Goal: Task Accomplishment & Management: Manage account settings

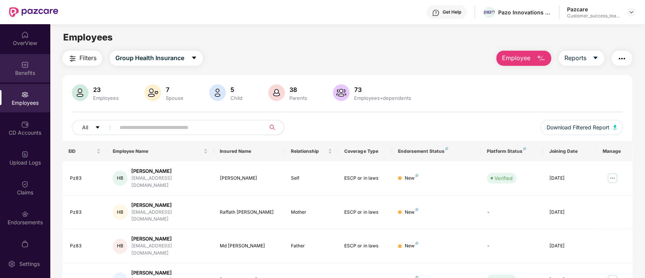
click at [34, 67] on div "Benefits" at bounding box center [25, 68] width 50 height 28
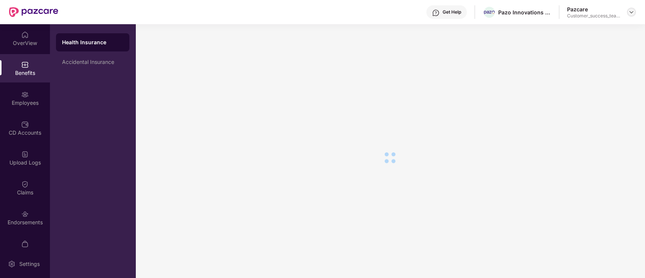
click at [630, 14] on img at bounding box center [632, 12] width 6 height 6
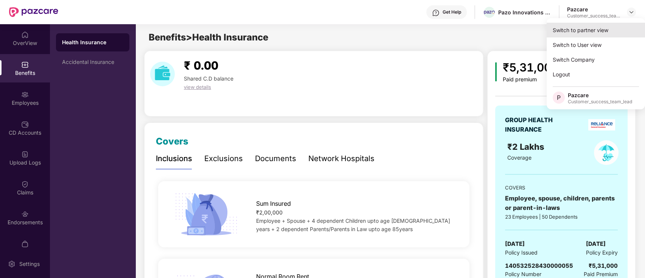
click at [620, 32] on div "Switch to partner view" at bounding box center [596, 30] width 98 height 15
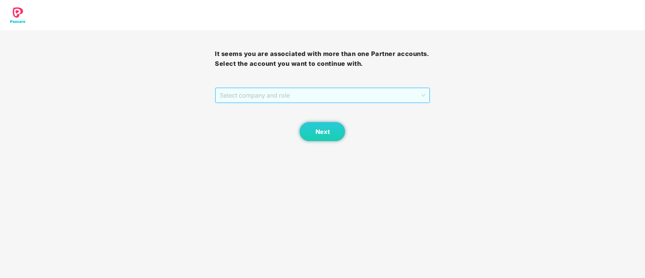
click at [382, 91] on span "Select company and role" at bounding box center [322, 95] width 205 height 14
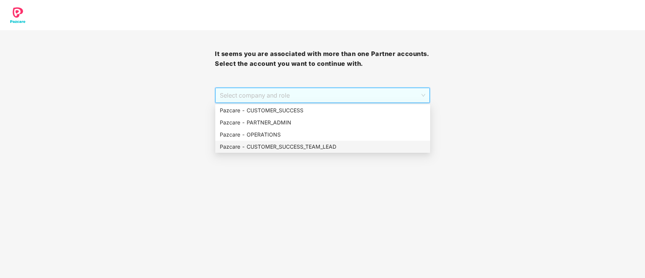
click at [298, 145] on div "Pazcare - CUSTOMER_SUCCESS_TEAM_LEAD" at bounding box center [323, 147] width 206 height 8
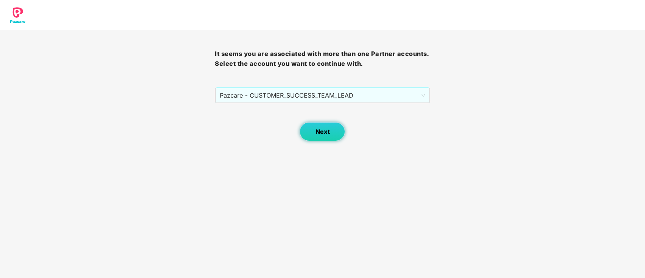
click at [315, 126] on button "Next" at bounding box center [322, 131] width 45 height 19
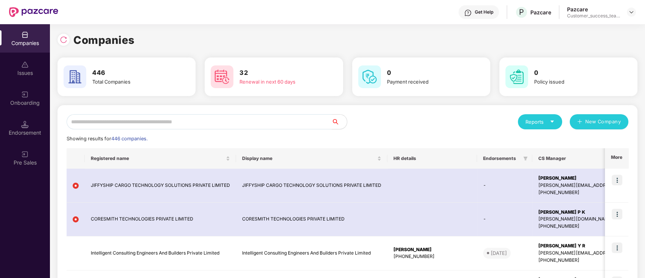
click at [315, 126] on input "text" at bounding box center [199, 121] width 265 height 15
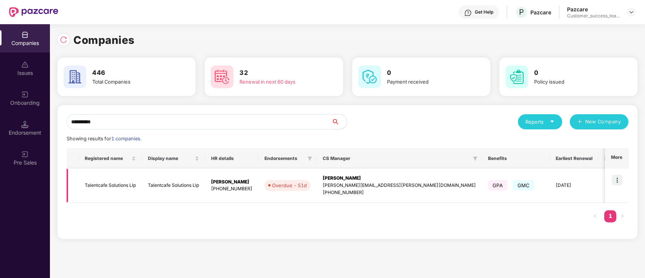
type input "**********"
click at [619, 181] on img at bounding box center [617, 180] width 11 height 11
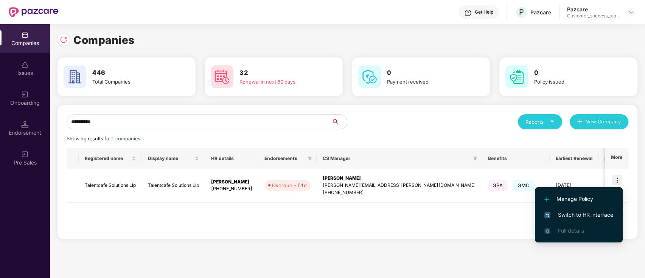
click at [613, 215] on span "Switch to HR interface" at bounding box center [579, 215] width 69 height 8
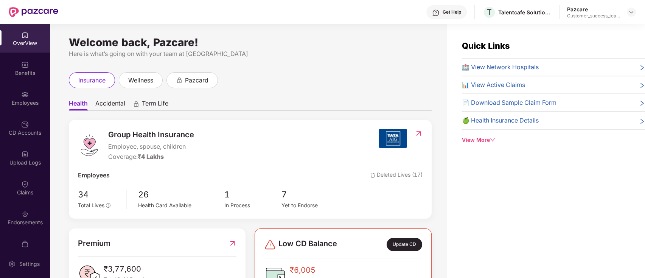
click at [12, 190] on div "Claims" at bounding box center [25, 193] width 50 height 8
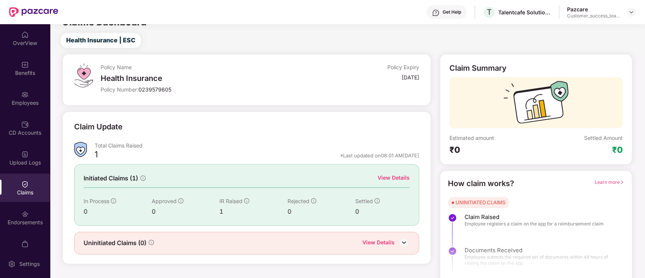
scroll to position [18, 0]
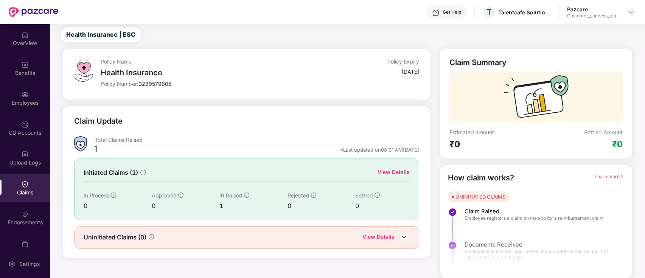
click at [395, 173] on div "View Details" at bounding box center [394, 172] width 32 height 8
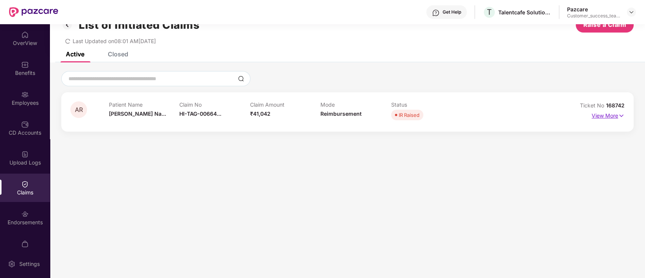
click at [612, 118] on p "View More" at bounding box center [608, 115] width 33 height 10
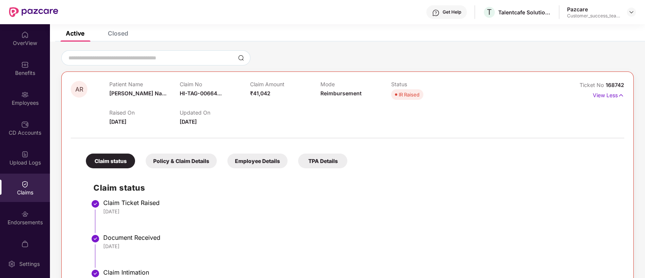
scroll to position [0, 0]
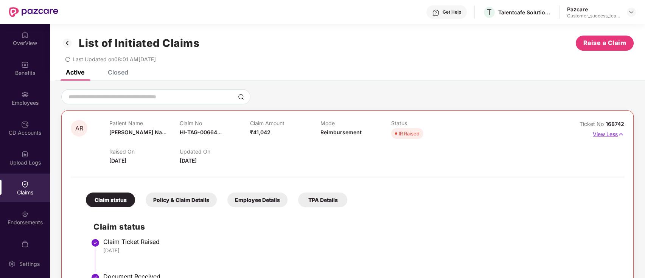
click at [604, 137] on p "View Less" at bounding box center [608, 133] width 31 height 10
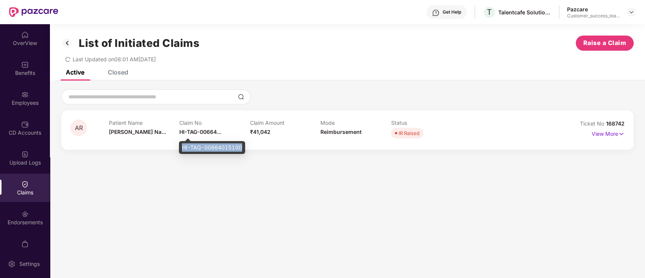
drag, startPoint x: 242, startPoint y: 148, endPoint x: 182, endPoint y: 147, distance: 60.2
click at [182, 147] on div "HI-TAG-006640151(0)" at bounding box center [212, 147] width 66 height 13
copy div "HI-TAG-006640151(0)"
click at [612, 136] on p "View More" at bounding box center [608, 133] width 33 height 10
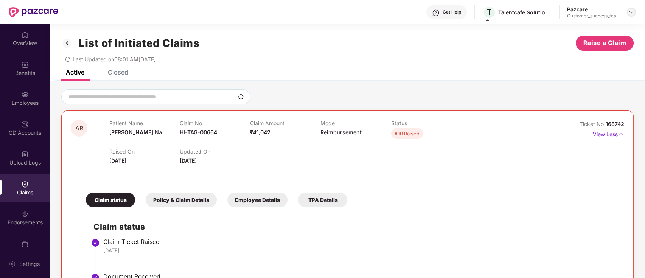
click at [631, 12] on img at bounding box center [632, 12] width 6 height 6
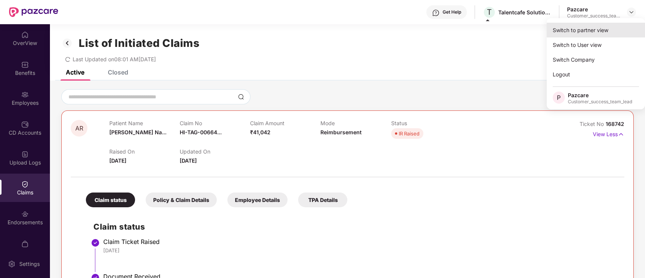
click at [622, 29] on div "Switch to partner view" at bounding box center [596, 30] width 98 height 15
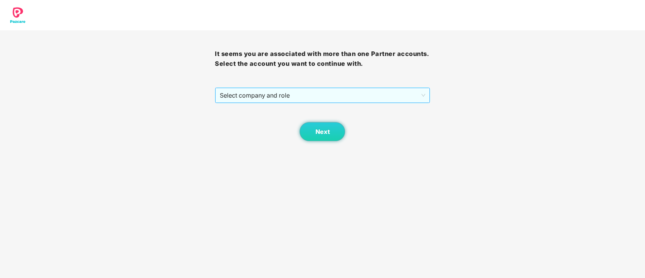
click at [360, 97] on span "Select company and role" at bounding box center [322, 95] width 205 height 14
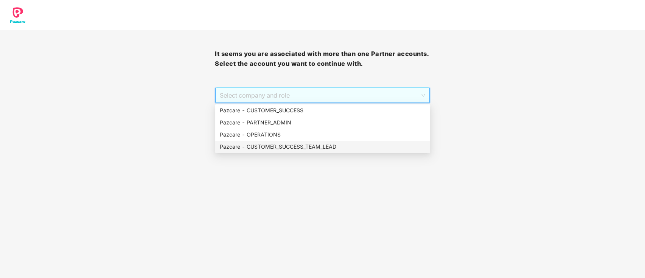
click at [299, 145] on div "Pazcare - CUSTOMER_SUCCESS_TEAM_LEAD" at bounding box center [323, 147] width 206 height 8
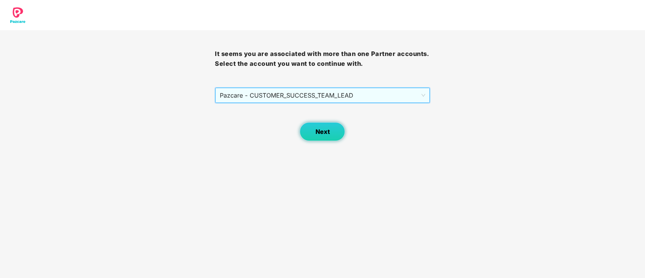
click at [315, 132] on span "Next" at bounding box center [322, 131] width 14 height 7
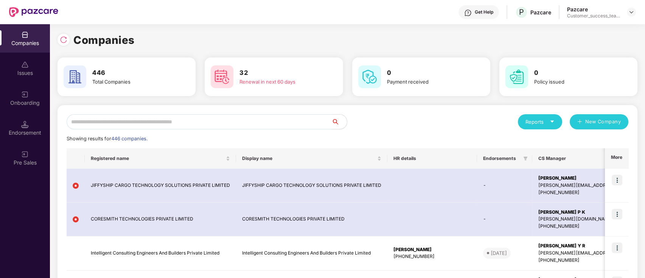
click at [310, 124] on input "text" at bounding box center [199, 121] width 265 height 15
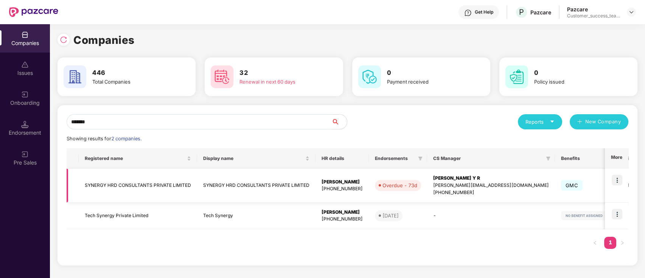
type input "*******"
click at [618, 180] on img at bounding box center [617, 180] width 11 height 11
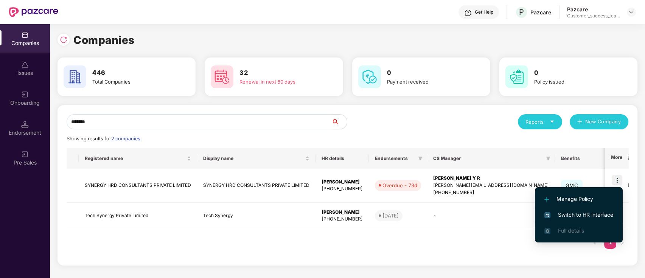
click at [613, 214] on span "Switch to HR interface" at bounding box center [579, 215] width 69 height 8
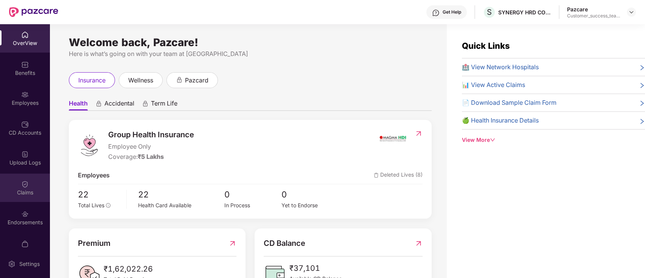
click at [39, 192] on div "Claims" at bounding box center [25, 193] width 50 height 8
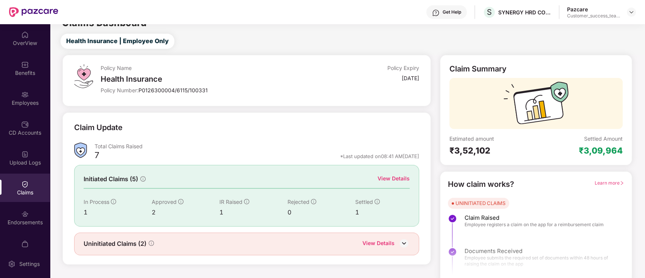
scroll to position [18, 0]
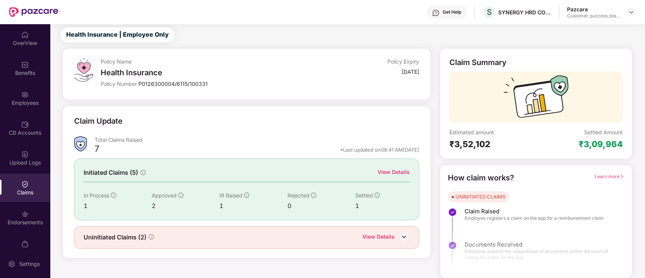
click at [386, 236] on div "View Details" at bounding box center [379, 238] width 32 height 10
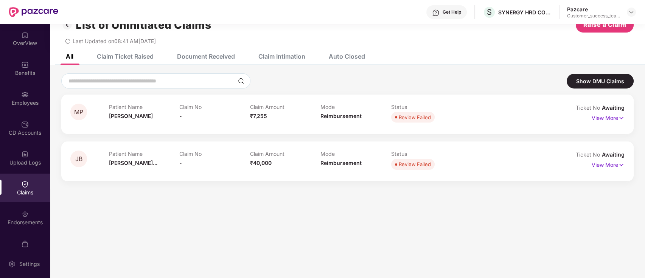
scroll to position [0, 0]
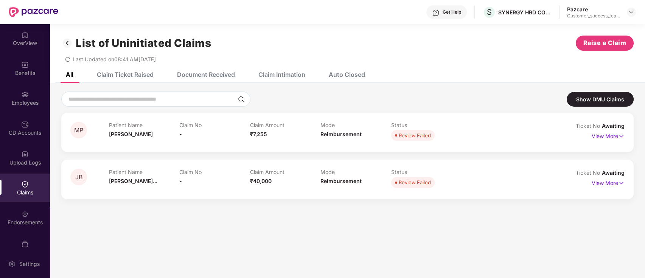
click at [66, 40] on img at bounding box center [67, 43] width 12 height 13
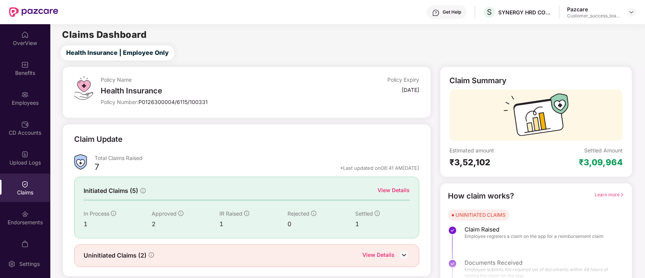
click at [387, 192] on div "View Details" at bounding box center [394, 190] width 32 height 8
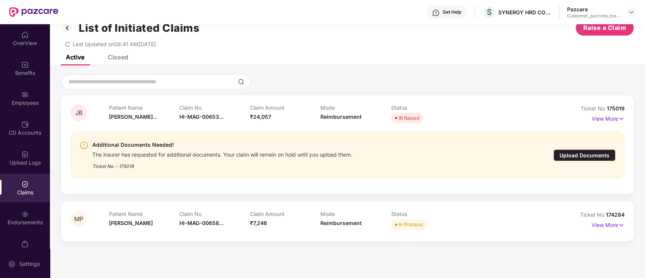
scroll to position [24, 0]
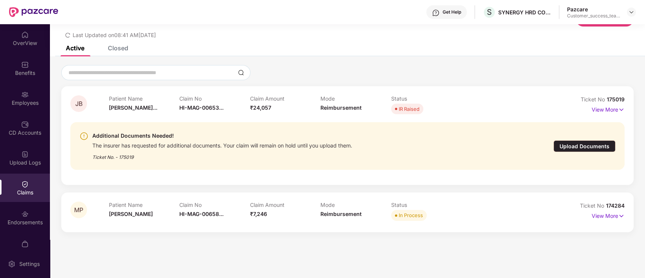
click at [584, 148] on div "Upload Documents" at bounding box center [585, 146] width 62 height 12
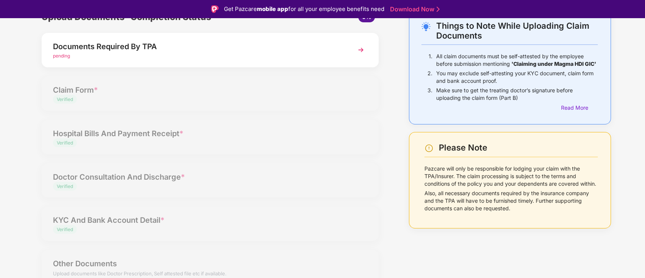
scroll to position [0, 0]
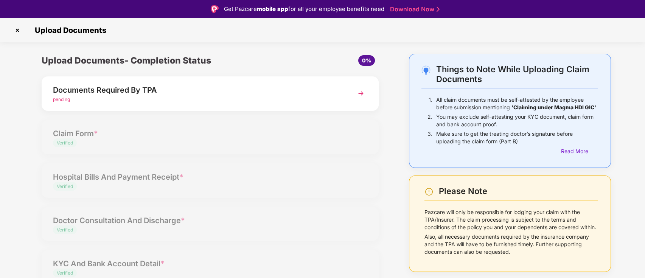
click at [246, 100] on div "pending" at bounding box center [197, 99] width 288 height 7
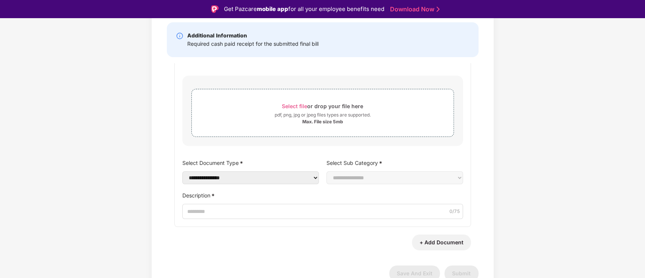
scroll to position [107, 0]
click at [267, 179] on select "**********" at bounding box center [250, 177] width 137 height 13
click at [552, 184] on div "**********" at bounding box center [322, 122] width 645 height 350
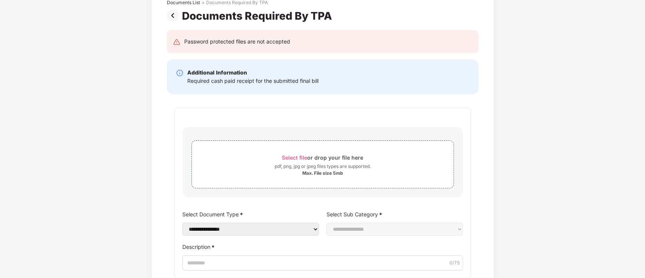
scroll to position [0, 0]
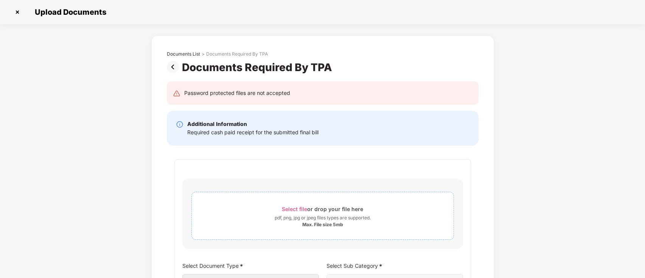
click at [307, 209] on div "Select file or drop your file here" at bounding box center [322, 209] width 81 height 10
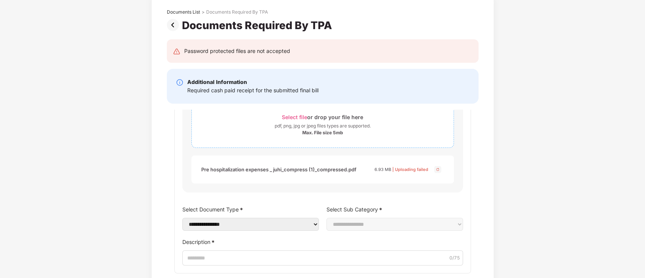
scroll to position [101, 0]
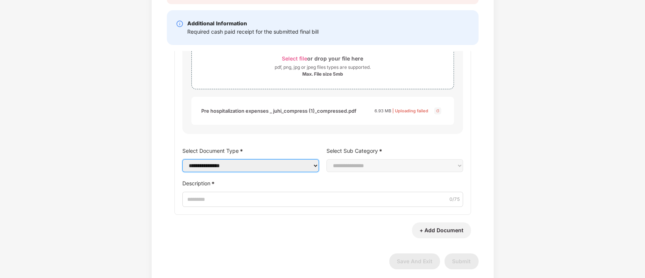
click at [272, 171] on select "**********" at bounding box center [250, 165] width 137 height 13
select select "**********"
click at [182, 159] on select "**********" at bounding box center [250, 165] width 137 height 13
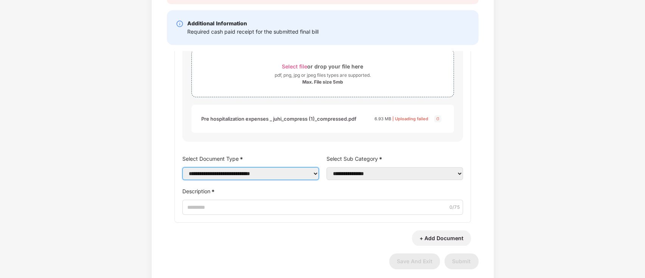
scroll to position [59, 0]
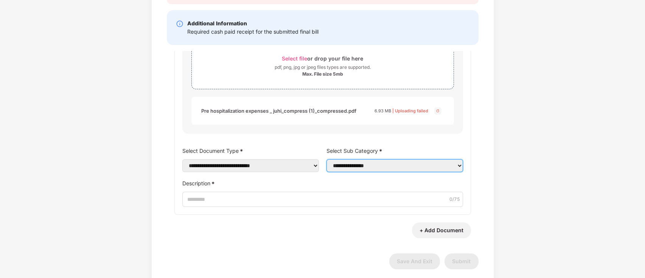
click at [369, 168] on select "**********" at bounding box center [395, 165] width 137 height 13
select select "**********"
click at [327, 159] on select "**********" at bounding box center [395, 165] width 137 height 13
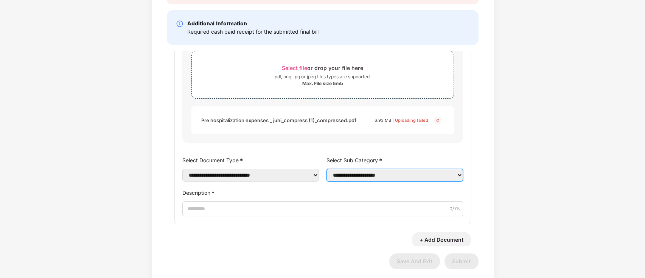
scroll to position [70, 0]
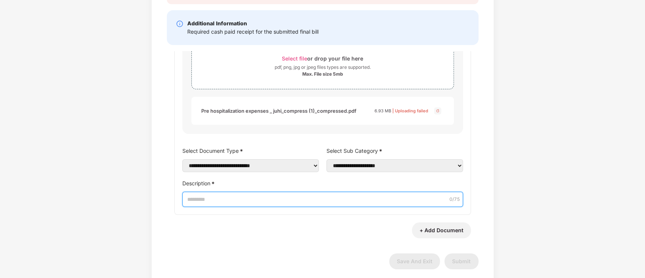
click at [204, 204] on input "Description *" at bounding box center [322, 199] width 281 height 15
type input "**********"
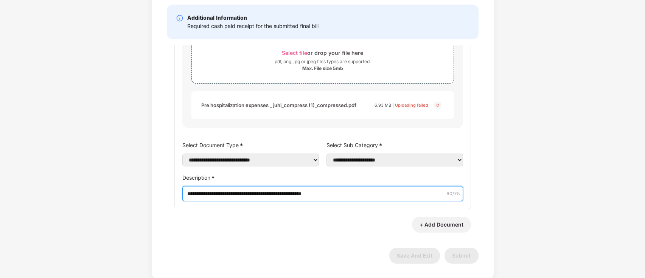
scroll to position [107, 0]
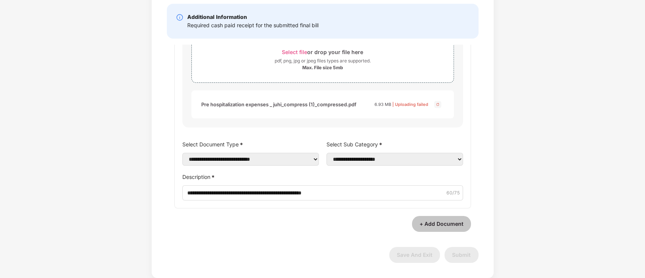
click at [441, 225] on button "+ Add Document" at bounding box center [441, 224] width 59 height 16
click at [440, 221] on button "Remove Field" at bounding box center [446, 223] width 50 height 16
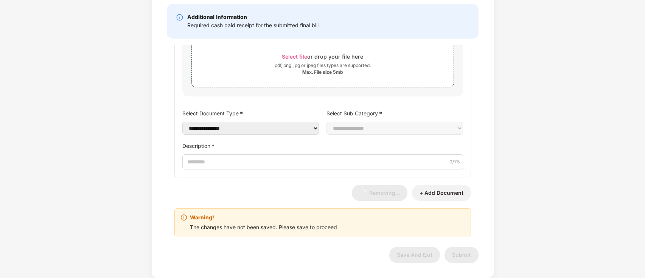
select select
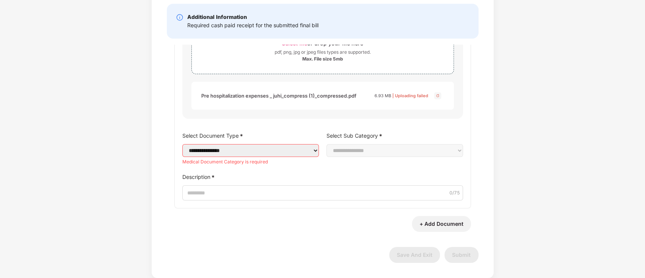
scroll to position [0, 0]
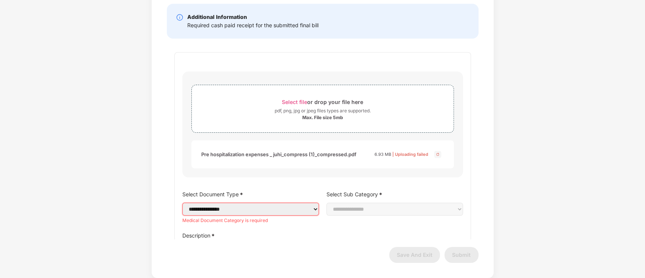
click at [309, 210] on select "**********" at bounding box center [250, 209] width 137 height 13
select select "**********"
click at [182, 211] on select "**********" at bounding box center [250, 209] width 137 height 13
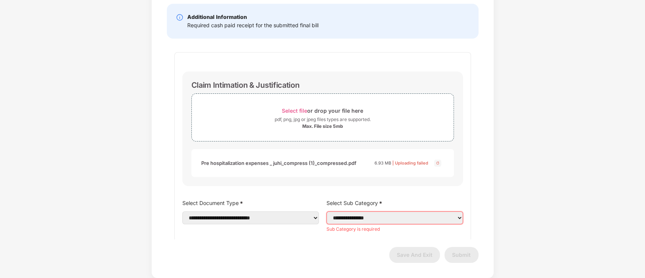
click at [421, 220] on select "**********" at bounding box center [395, 218] width 137 height 13
select select "**********"
click at [327, 221] on select "**********" at bounding box center [395, 218] width 137 height 13
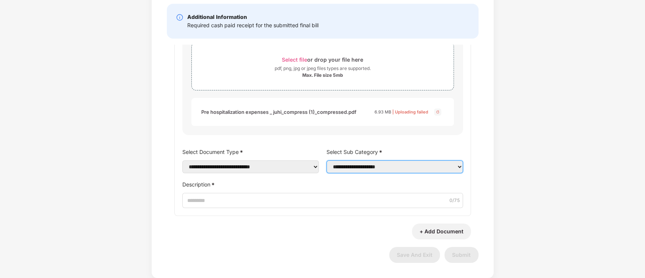
scroll to position [70, 0]
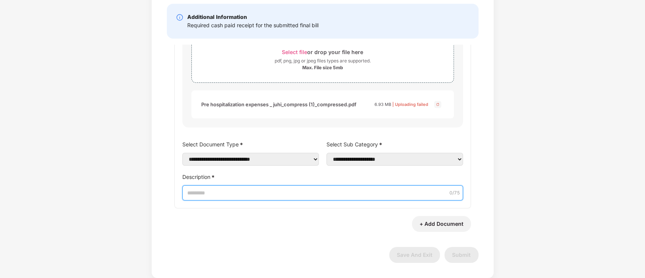
click at [245, 195] on input "Description *" at bounding box center [322, 192] width 281 height 15
type input "**********"
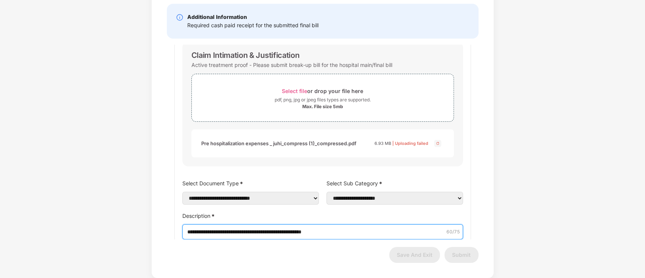
scroll to position [0, 0]
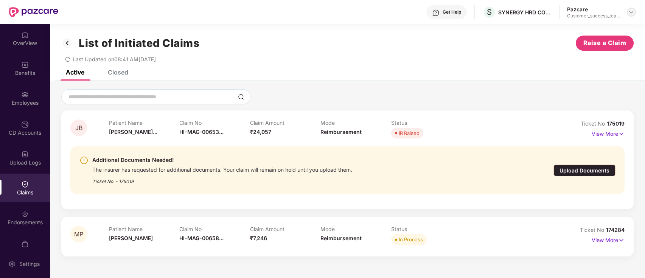
click at [630, 11] on img at bounding box center [632, 12] width 6 height 6
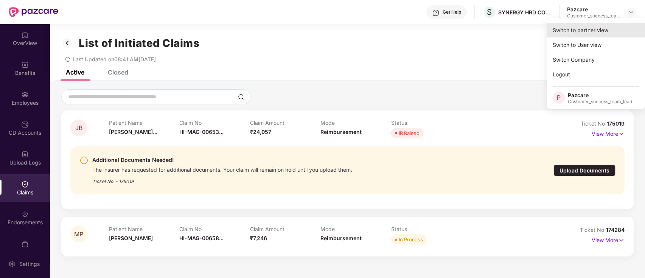
click at [620, 28] on div "Switch to partner view" at bounding box center [596, 30] width 98 height 15
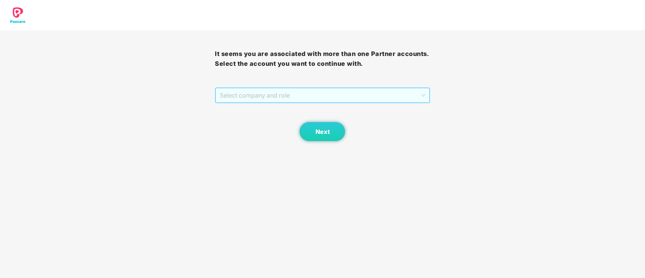
click at [328, 95] on span "Select company and role" at bounding box center [322, 95] width 205 height 14
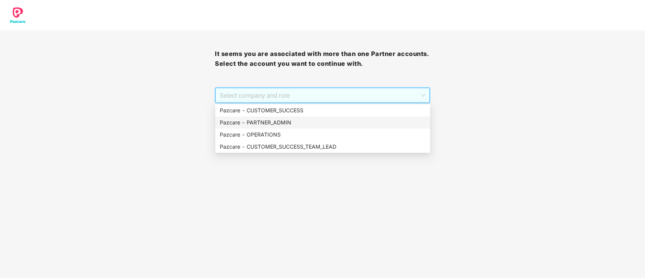
click at [306, 124] on div "Pazcare - PARTNER_ADMIN" at bounding box center [323, 122] width 206 height 8
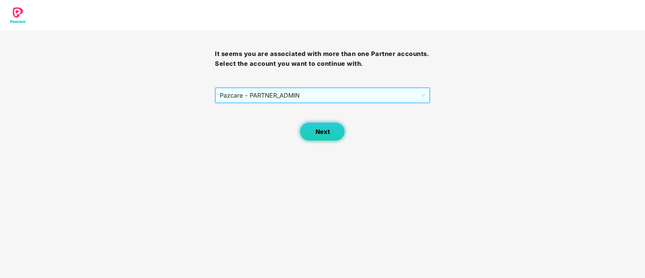
click at [321, 130] on span "Next" at bounding box center [322, 131] width 14 height 7
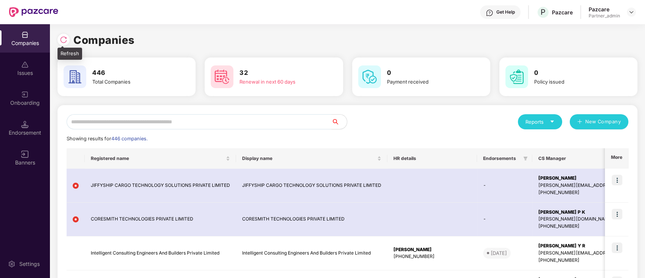
click at [61, 44] on div at bounding box center [64, 40] width 12 height 12
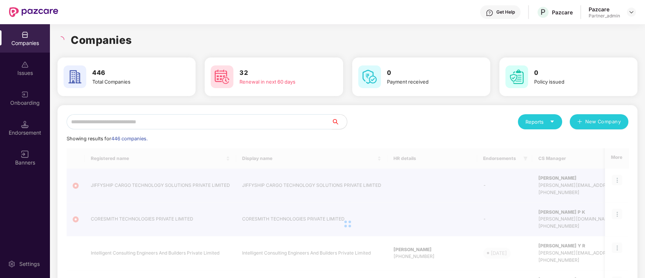
click at [178, 124] on input "text" at bounding box center [199, 121] width 265 height 15
click at [630, 9] on img at bounding box center [632, 12] width 6 height 6
click at [612, 46] on div "Switch Partner" at bounding box center [597, 44] width 98 height 15
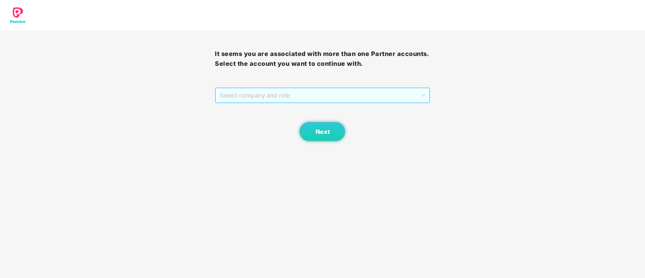
click at [264, 96] on span "Select company and role" at bounding box center [322, 95] width 205 height 14
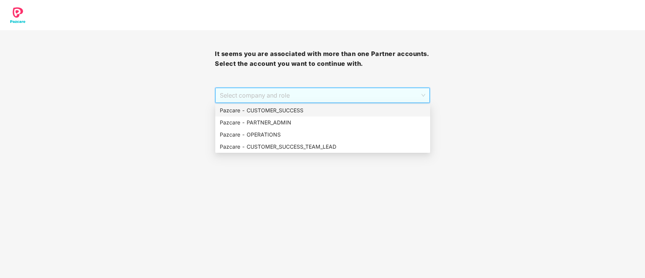
click at [118, 104] on div "It seems you are associated with more than one Partner accounts. Select the acc…" at bounding box center [322, 70] width 645 height 141
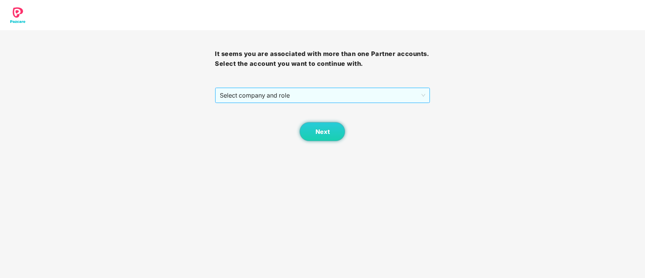
click at [243, 93] on span "Select company and role" at bounding box center [322, 95] width 205 height 14
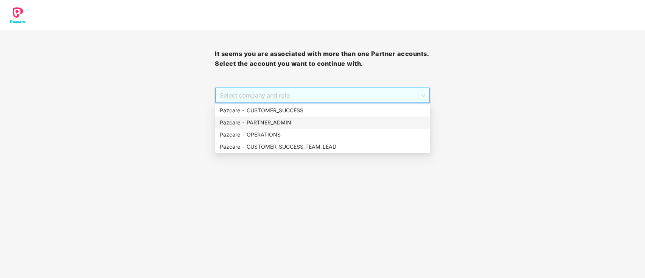
click at [257, 125] on div "Pazcare - PARTNER_ADMIN" at bounding box center [323, 122] width 206 height 8
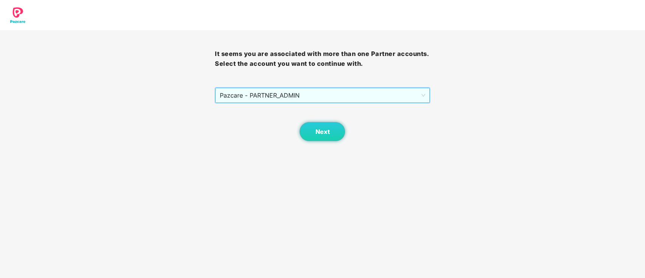
click at [262, 101] on span "Pazcare - PARTNER_ADMIN" at bounding box center [322, 95] width 205 height 14
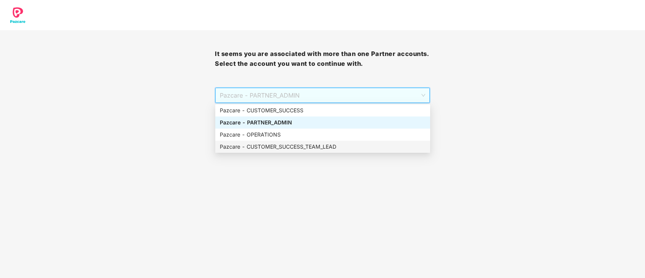
click at [258, 145] on div "Pazcare - CUSTOMER_SUCCESS_TEAM_LEAD" at bounding box center [323, 147] width 206 height 8
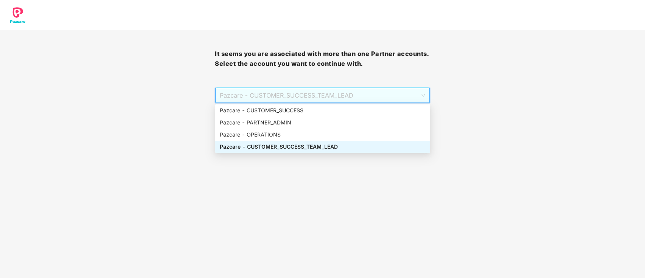
click at [258, 145] on div "Pazcare - CUSTOMER_SUCCESS_TEAM_LEAD" at bounding box center [323, 147] width 206 height 8
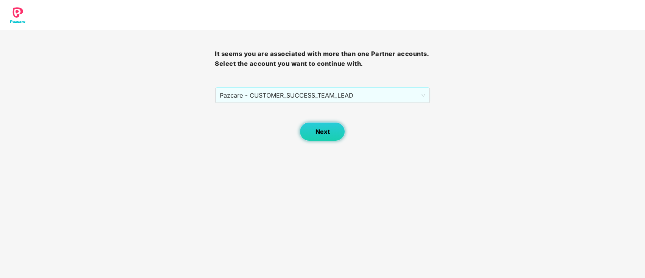
click at [321, 131] on span "Next" at bounding box center [322, 131] width 14 height 7
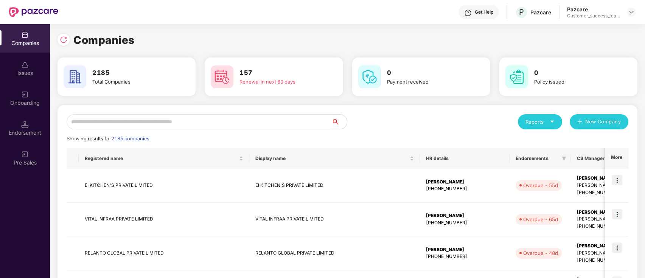
click at [225, 120] on input "text" at bounding box center [199, 121] width 265 height 15
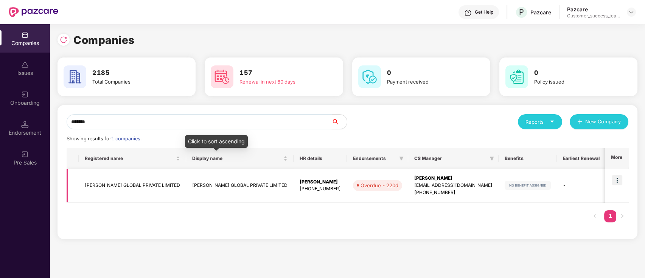
type input "*******"
click at [212, 182] on td "COXWELL GLOBAL PRIVATE LIMITED" at bounding box center [240, 186] width 108 height 34
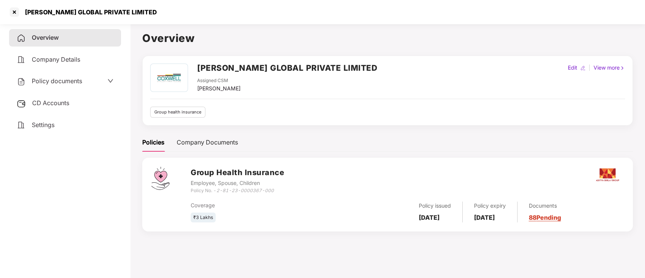
click at [97, 83] on div "Policy documents" at bounding box center [65, 81] width 97 height 10
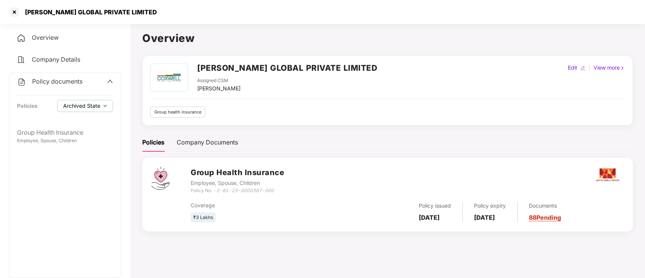
click at [95, 110] on button "Archived State" at bounding box center [85, 106] width 56 height 12
click at [94, 132] on span "Expired State" at bounding box center [86, 131] width 40 height 8
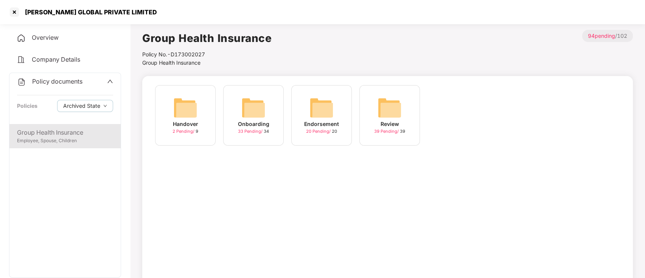
click at [73, 146] on div "Group Health Insurance Employee, Spouse, Children" at bounding box center [64, 136] width 111 height 24
click at [88, 102] on span "Archived State" at bounding box center [81, 106] width 37 height 8
click at [85, 123] on span "Archived State" at bounding box center [87, 121] width 43 height 8
click at [44, 176] on div "Group Health Insurance Employee, Spouse, Children" at bounding box center [64, 200] width 111 height 153
click at [101, 108] on button "Archived State" at bounding box center [85, 106] width 56 height 12
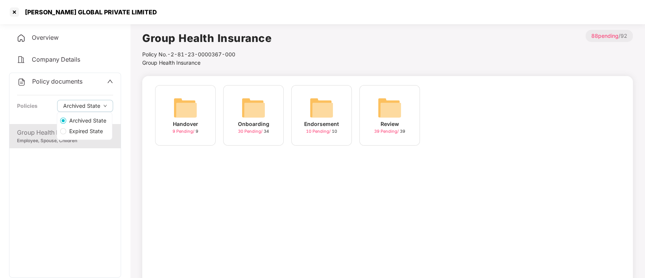
click at [99, 137] on label "Expired State" at bounding box center [84, 131] width 55 height 11
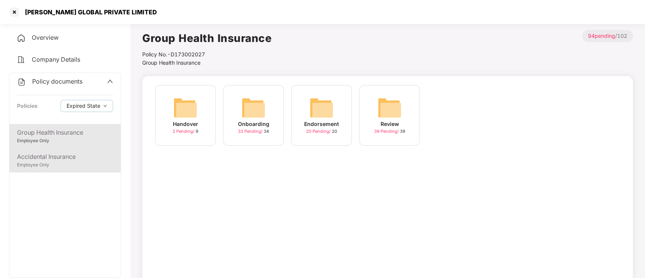
click at [66, 168] on div "Employee Only" at bounding box center [65, 165] width 96 height 7
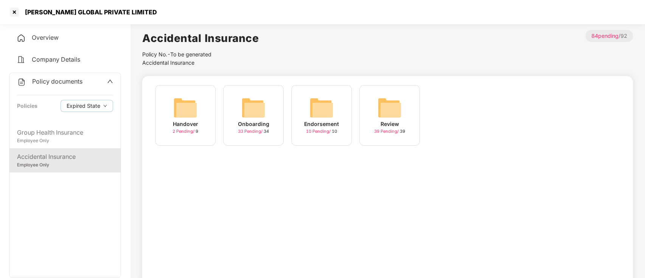
click at [251, 136] on div "Onboarding 33 Pending / 34" at bounding box center [253, 115] width 61 height 61
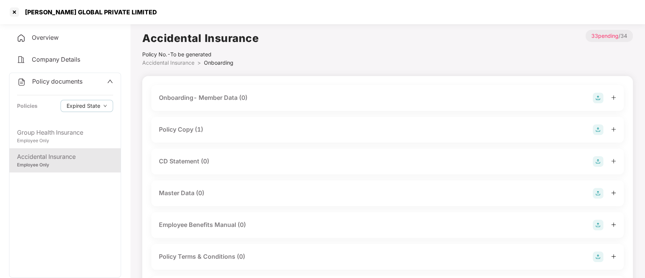
click at [186, 126] on div "Policy Copy (1)" at bounding box center [181, 129] width 44 height 9
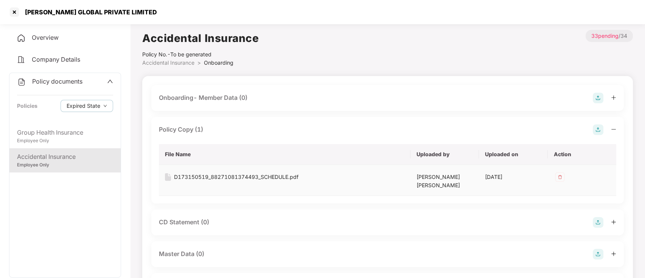
click at [190, 178] on div "D173150519_88271081374493_SCHEDULE.pdf" at bounding box center [236, 177] width 125 height 8
click at [14, 11] on div at bounding box center [14, 12] width 12 height 12
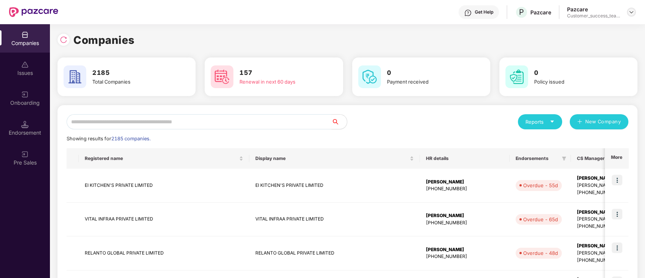
click at [633, 8] on div at bounding box center [631, 12] width 9 height 9
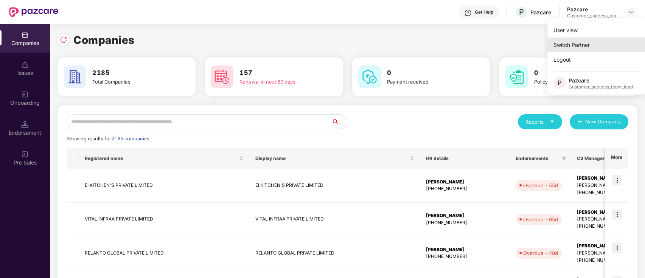
click at [613, 41] on div "Switch Partner" at bounding box center [597, 44] width 98 height 15
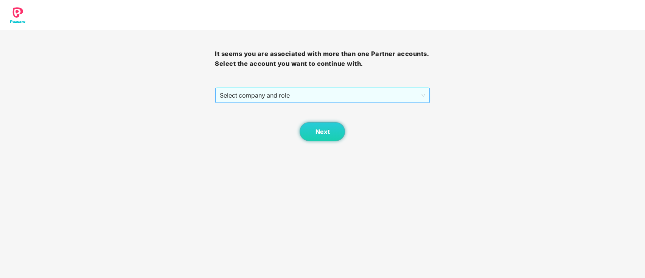
click at [306, 96] on span "Select company and role" at bounding box center [322, 95] width 205 height 14
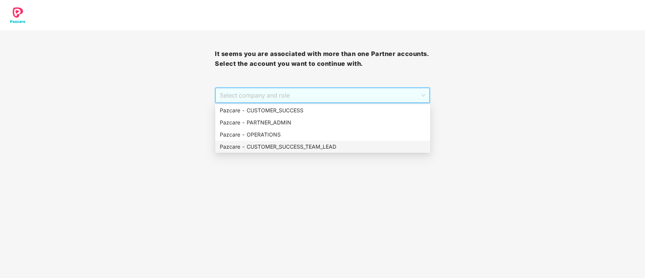
click at [302, 149] on div "Pazcare - CUSTOMER_SUCCESS_TEAM_LEAD" at bounding box center [323, 147] width 206 height 8
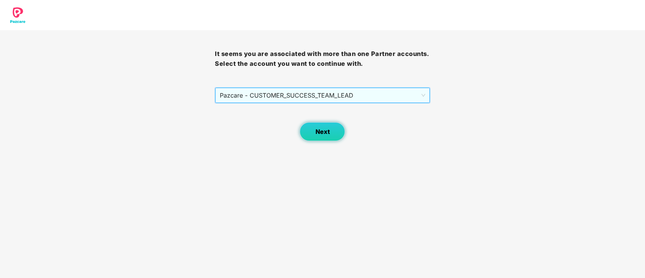
click at [323, 132] on span "Next" at bounding box center [322, 131] width 14 height 7
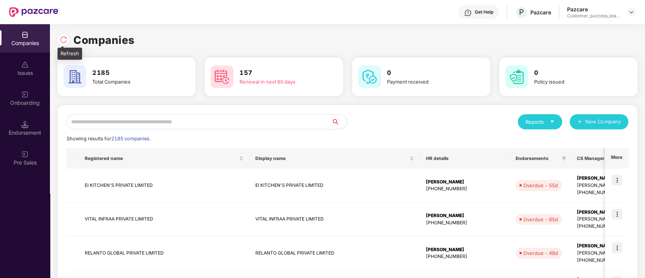
click at [64, 37] on img at bounding box center [64, 40] width 8 height 8
